Goal: Information Seeking & Learning: Find specific fact

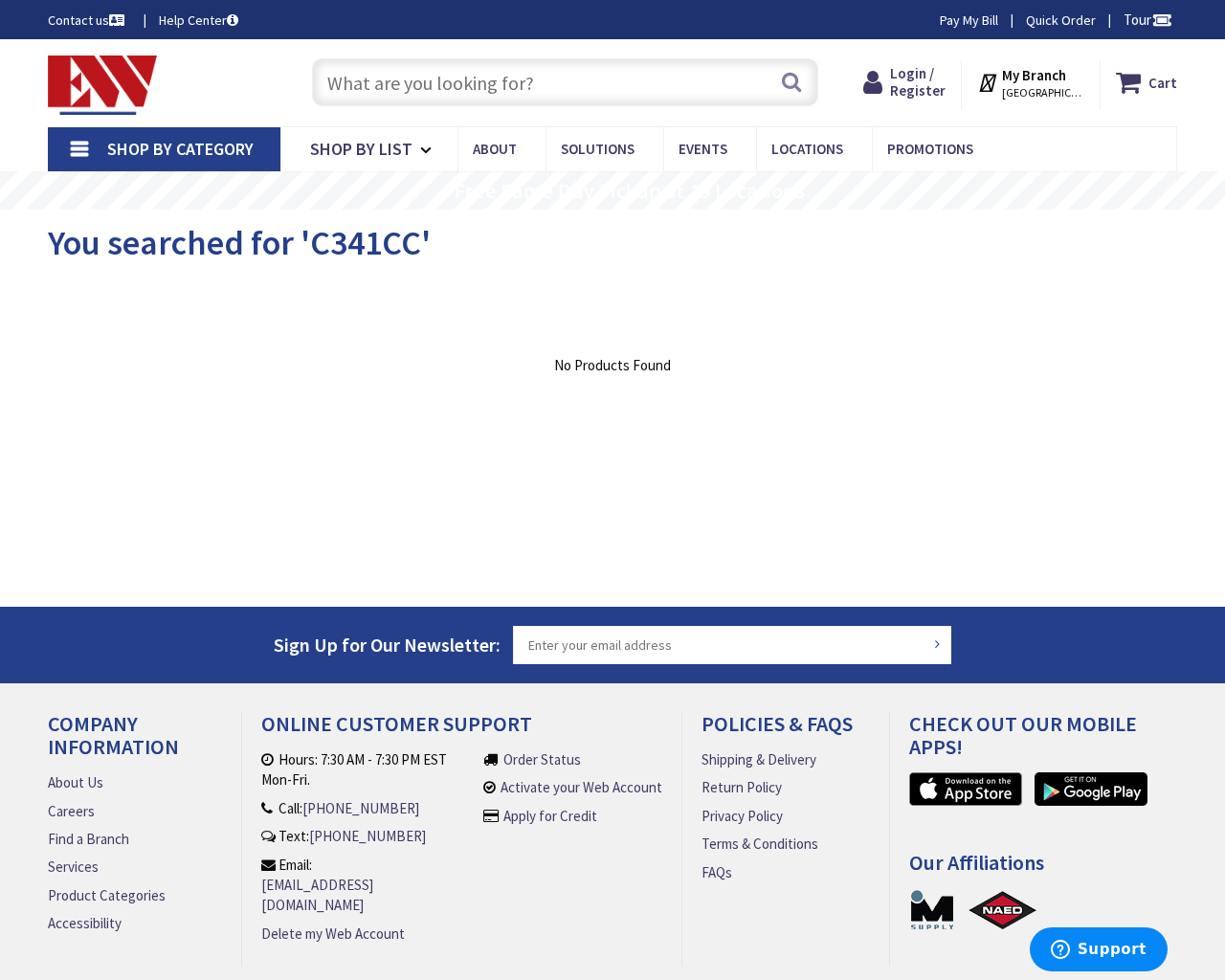
type input "Brownsboro @ [PERSON_NAME][GEOGRAPHIC_DATA], [GEOGRAPHIC_DATA]"
